Goal: Information Seeking & Learning: Learn about a topic

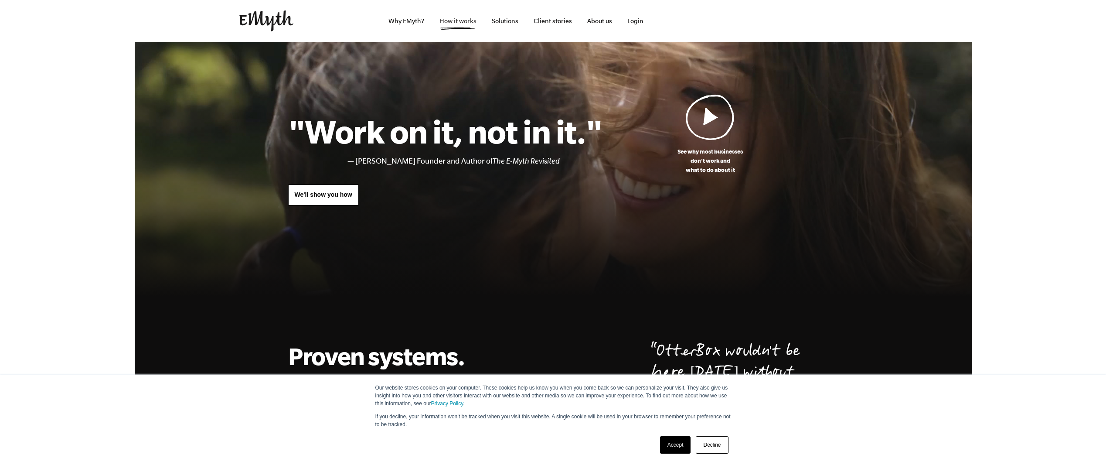
click at [454, 21] on link "How it works" at bounding box center [457, 21] width 51 height 42
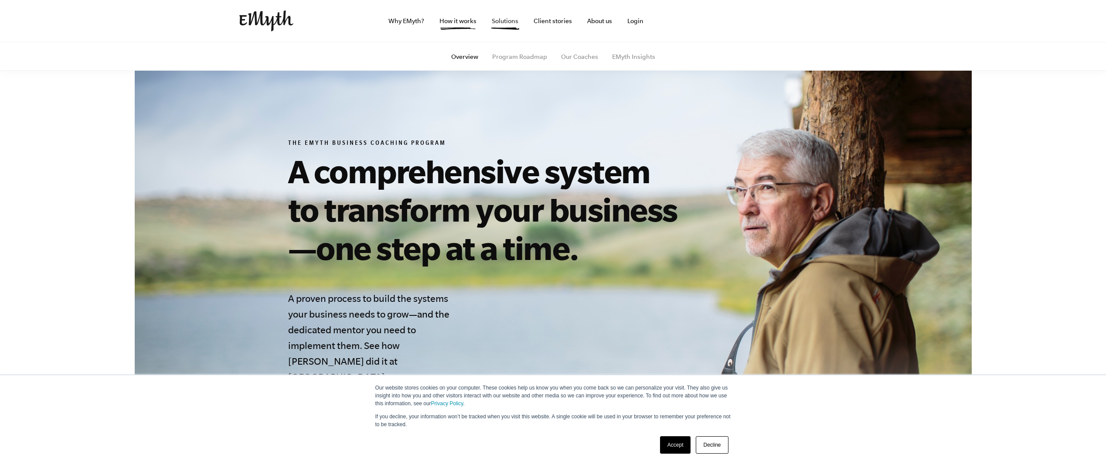
click at [512, 26] on link "Solutions" at bounding box center [505, 21] width 41 height 42
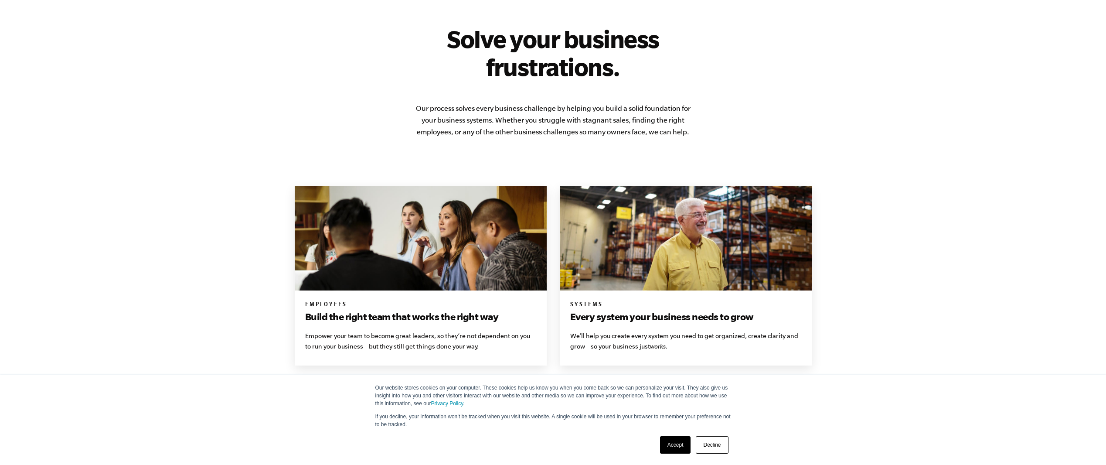
scroll to position [486, 0]
